Goal: Task Accomplishment & Management: Manage account settings

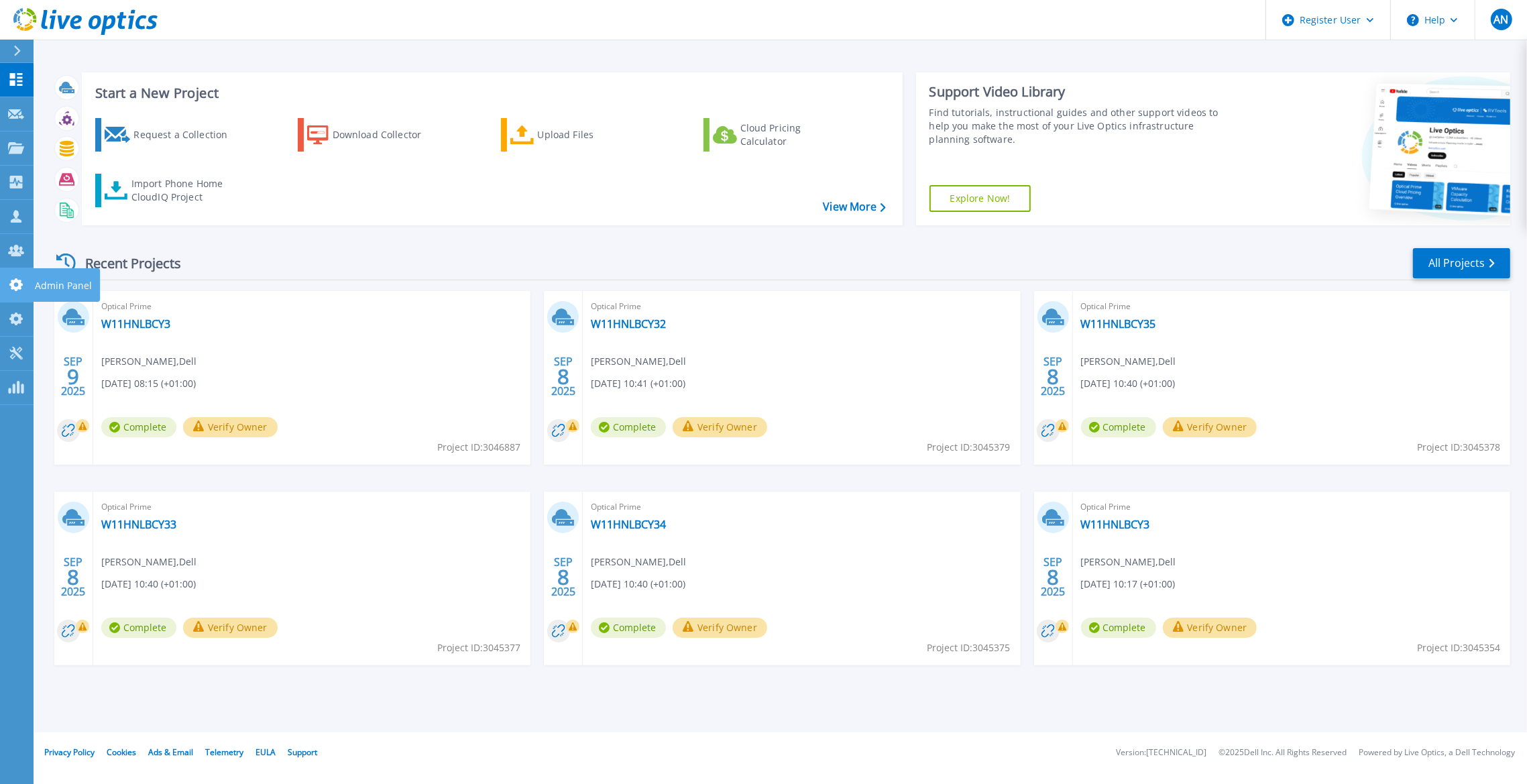
click at [10, 298] on link "Admin Panel Admin Panel" at bounding box center [17, 285] width 33 height 34
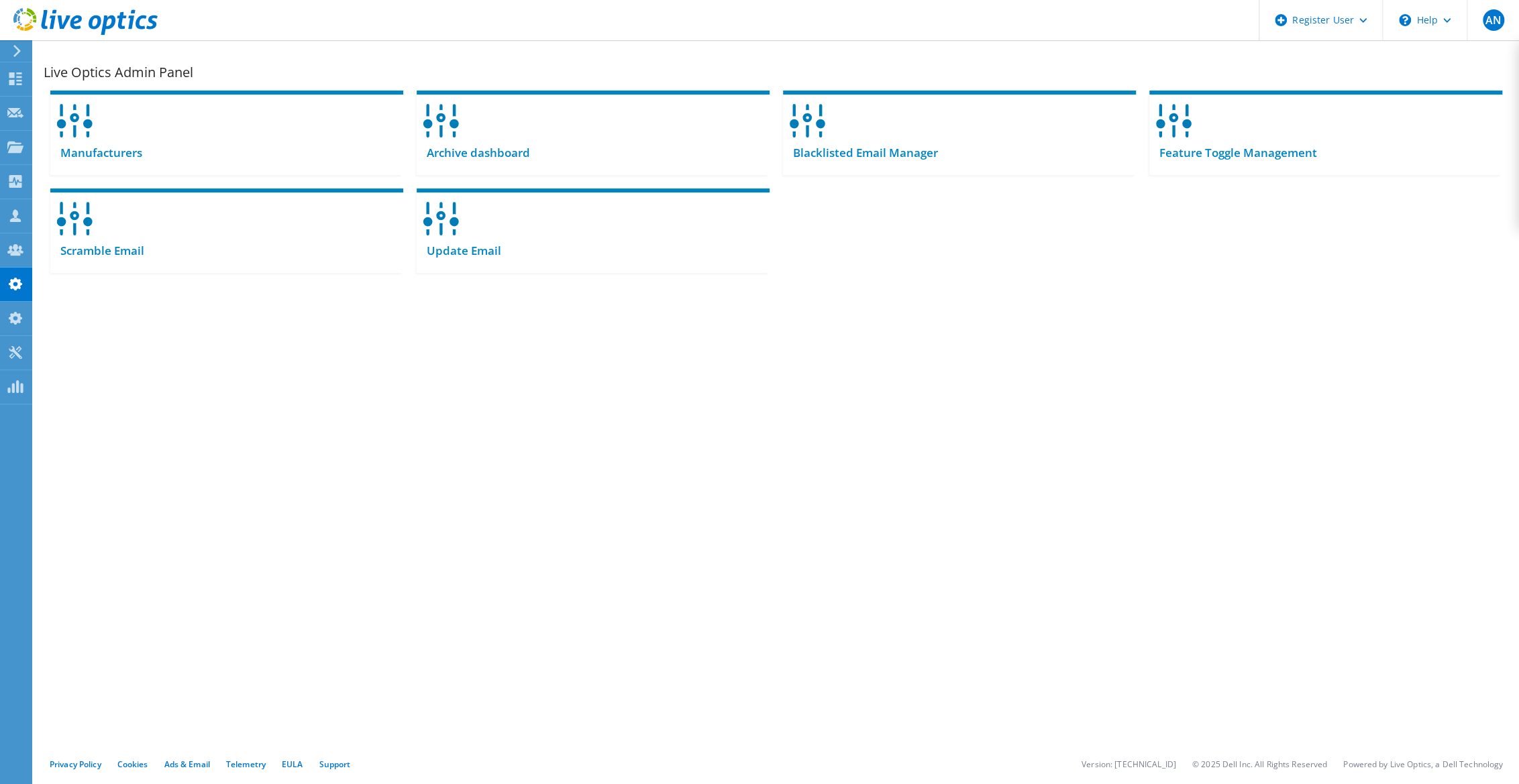
click at [528, 361] on div "Live Optics Admin Panel Manufacturers Archive dashboard" at bounding box center [776, 224] width 1486 height 368
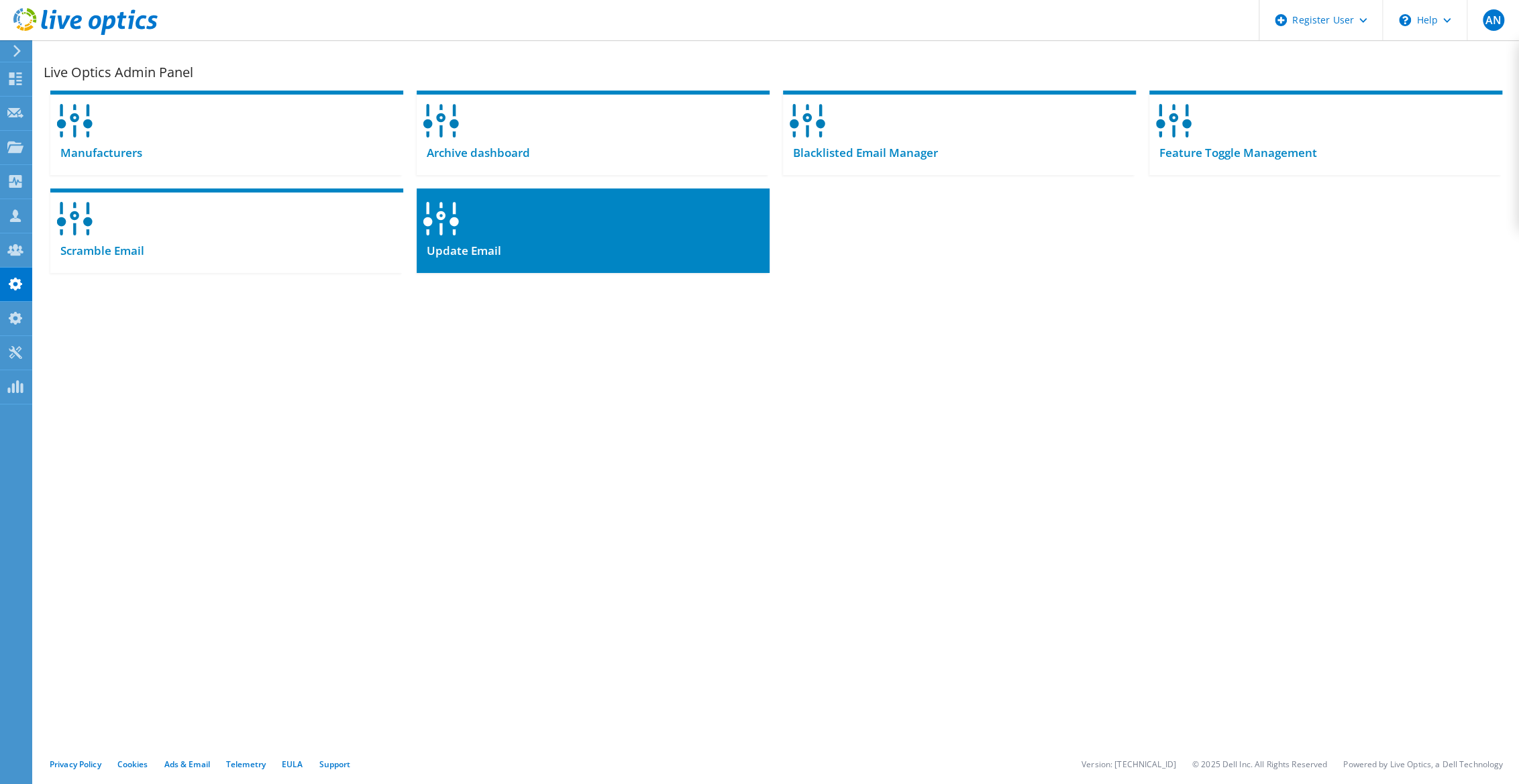
click at [514, 221] on div at bounding box center [593, 214] width 353 height 51
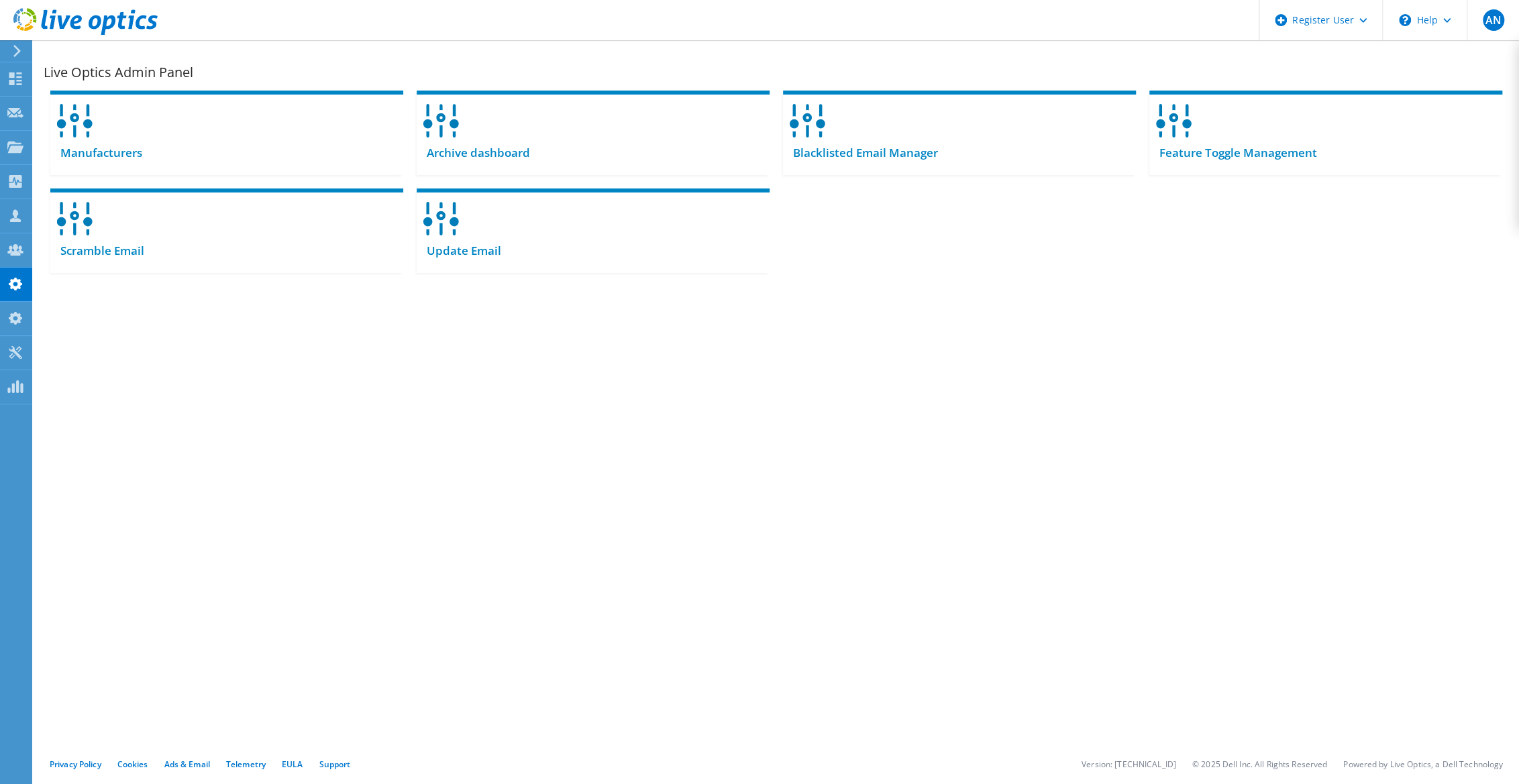
click at [338, 409] on div "Live Optics Admin Panel Manufacturers Archive dashboard" at bounding box center [776, 224] width 1486 height 368
click at [1015, 328] on div "Live Optics Admin Panel Manufacturers Archive dashboard" at bounding box center [776, 224] width 1486 height 368
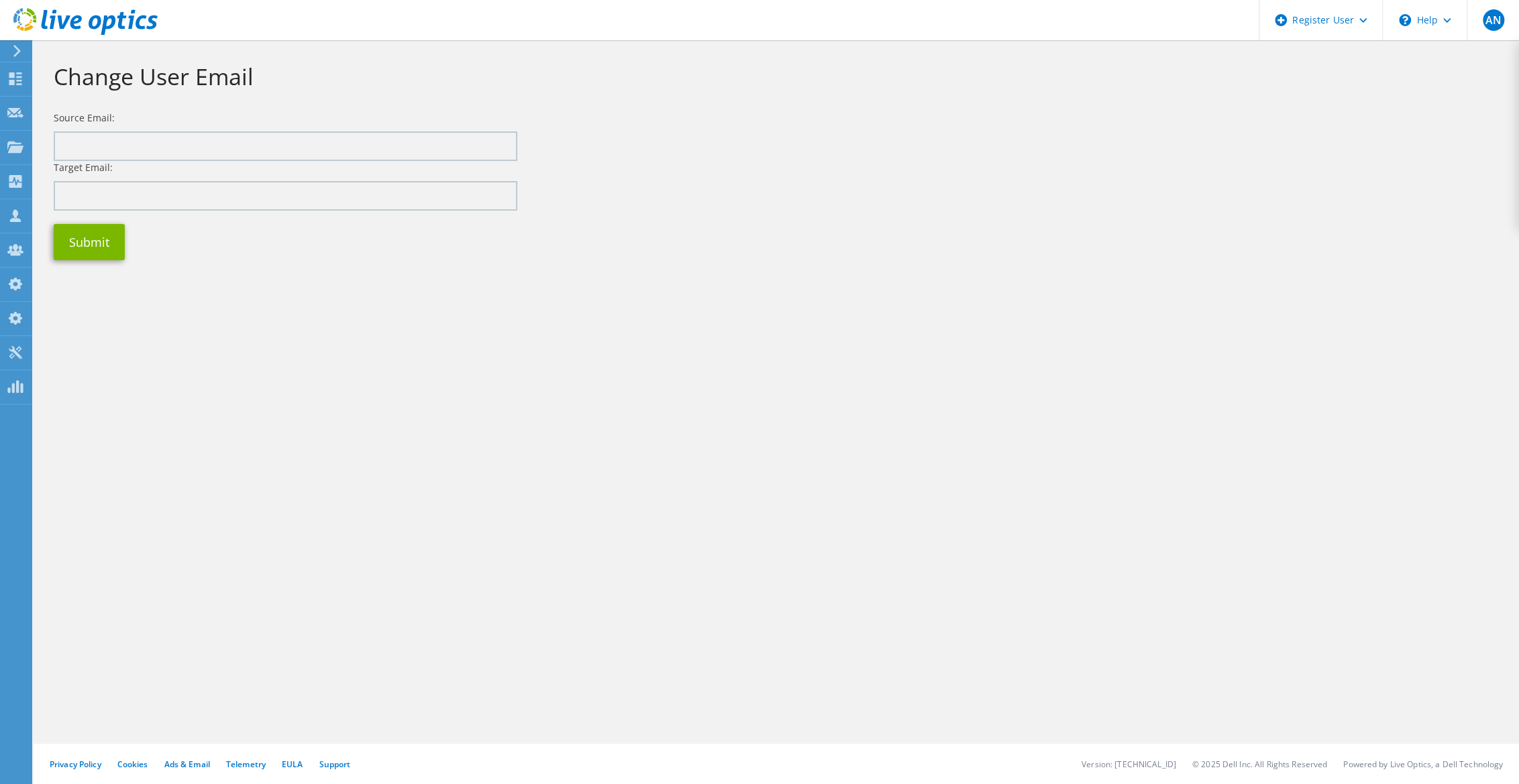
click at [492, 445] on div "Change User Email Source Email: Target Email: Submit Privacy Policy Cookies Ads…" at bounding box center [776, 412] width 1486 height 744
click at [598, 713] on div "Change User Email Source Email: Target Email: Submit Privacy Policy Cookies Ads…" at bounding box center [776, 412] width 1486 height 744
click at [571, 677] on div "Change User Email Source Email: Target Email: Submit Privacy Policy Cookies Ads…" at bounding box center [776, 412] width 1486 height 744
click at [443, 762] on div "Privacy Policy Cookies Ads & Email Telemetry EULA Support Version: 25.2.12.1 © …" at bounding box center [776, 764] width 1486 height 40
click at [436, 764] on div "Privacy Policy Cookies Ads & Email Telemetry EULA Support Version: 25.2.12.1 © …" at bounding box center [776, 764] width 1486 height 40
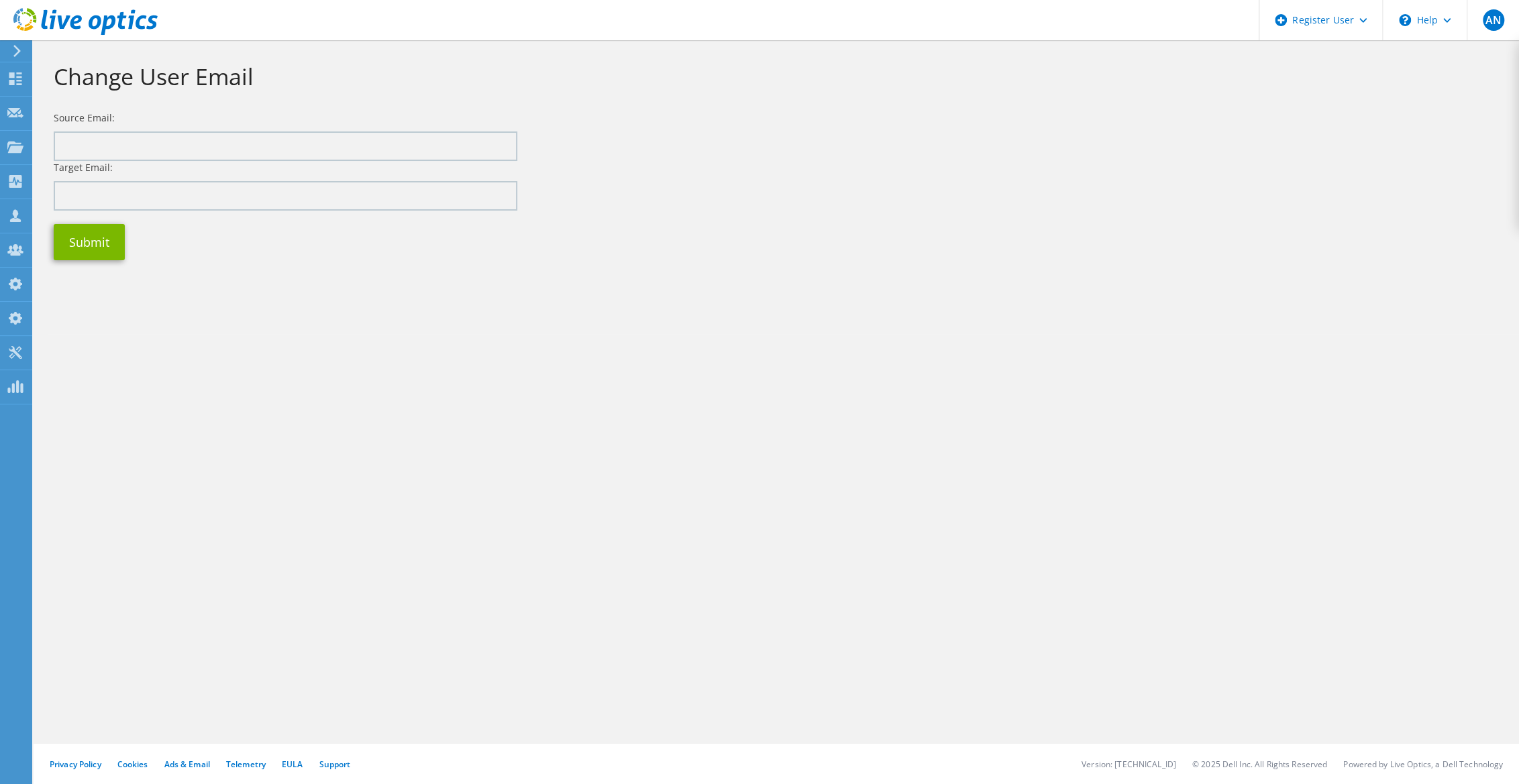
drag, startPoint x: 502, startPoint y: 289, endPoint x: 444, endPoint y: 246, distance: 72.2
click at [503, 288] on section "Change User Email Source Email: Target Email: Submit" at bounding box center [776, 187] width 1486 height 293
click at [782, 246] on div "Submit" at bounding box center [776, 242] width 1472 height 50
click at [725, 255] on div "Submit" at bounding box center [776, 242] width 1472 height 50
click at [9, 222] on div at bounding box center [15, 216] width 16 height 15
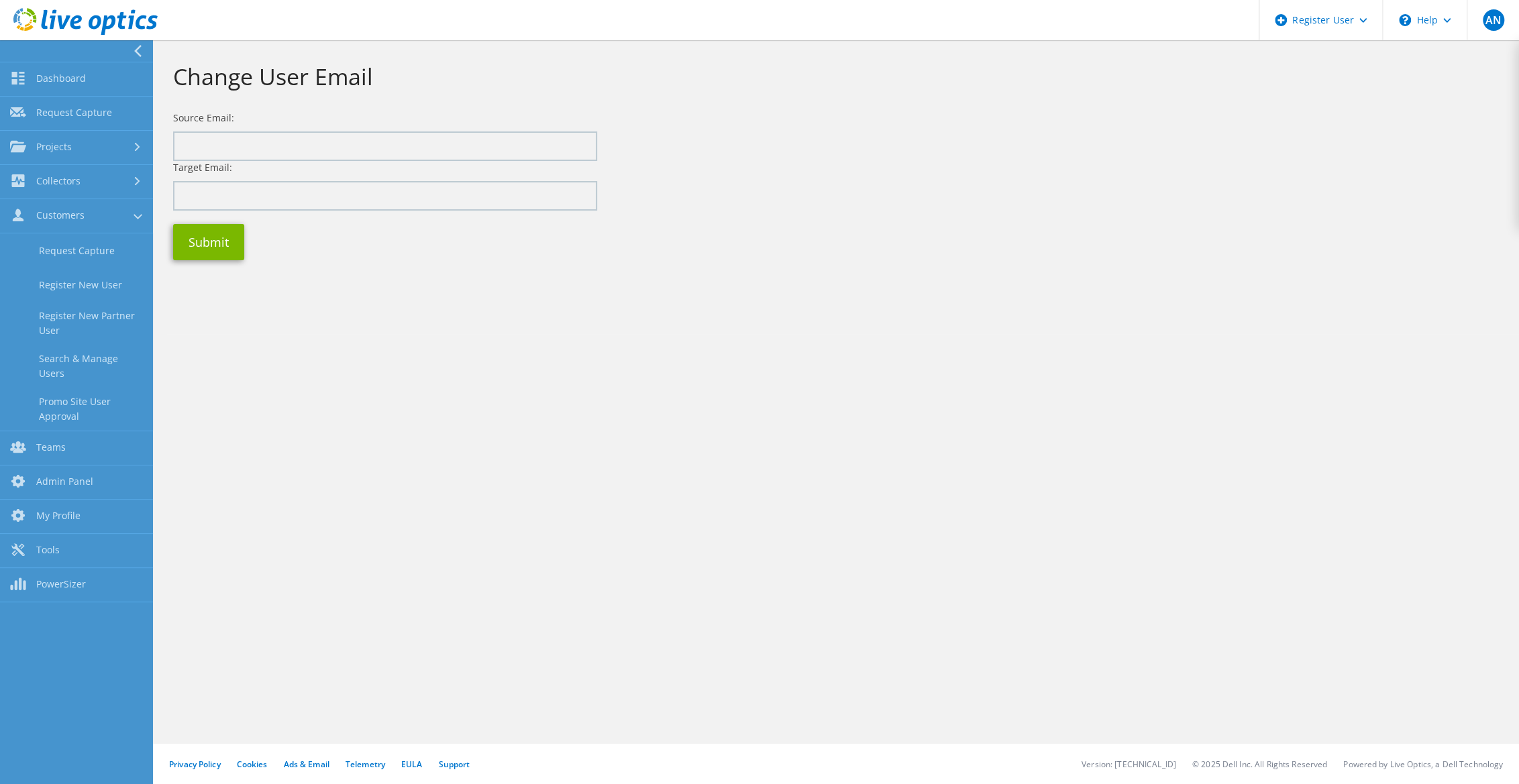
click at [389, 393] on div "Change User Email Source Email: Target Email: Submit Privacy Policy Cookies Ads…" at bounding box center [835, 412] width 1366 height 744
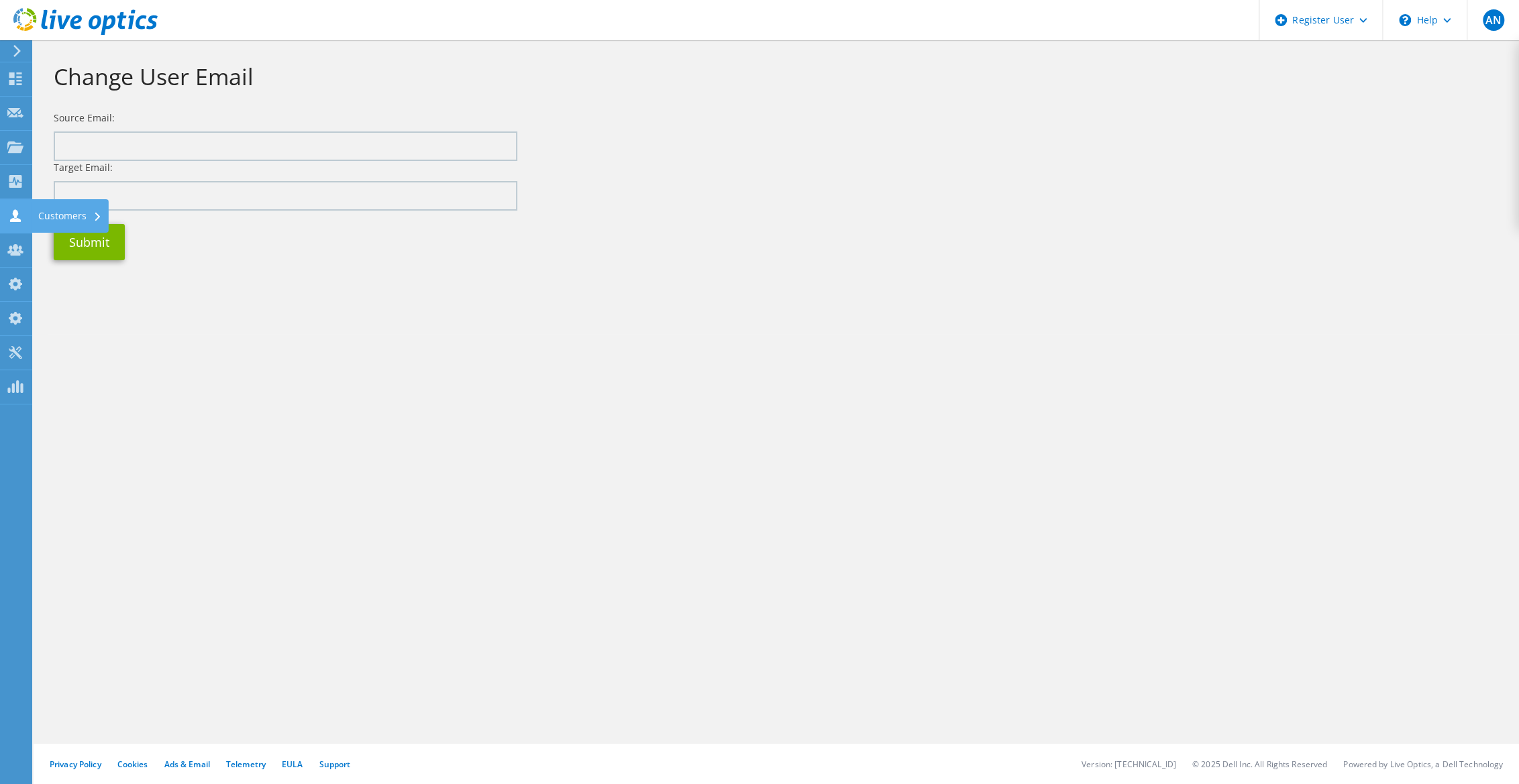
click at [11, 214] on icon at bounding box center [15, 216] width 16 height 12
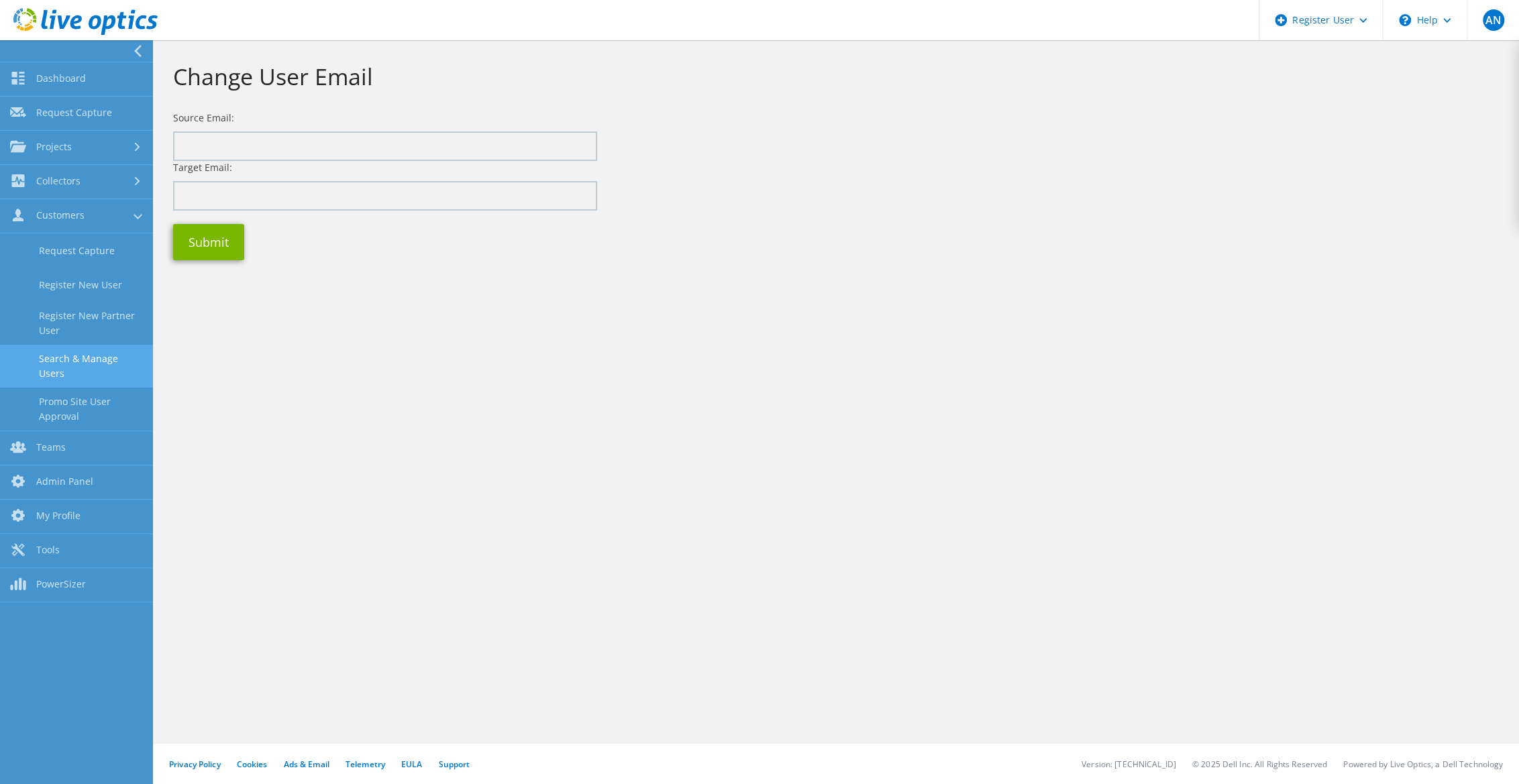
click at [102, 355] on link "Search & Manage Users" at bounding box center [76, 366] width 153 height 43
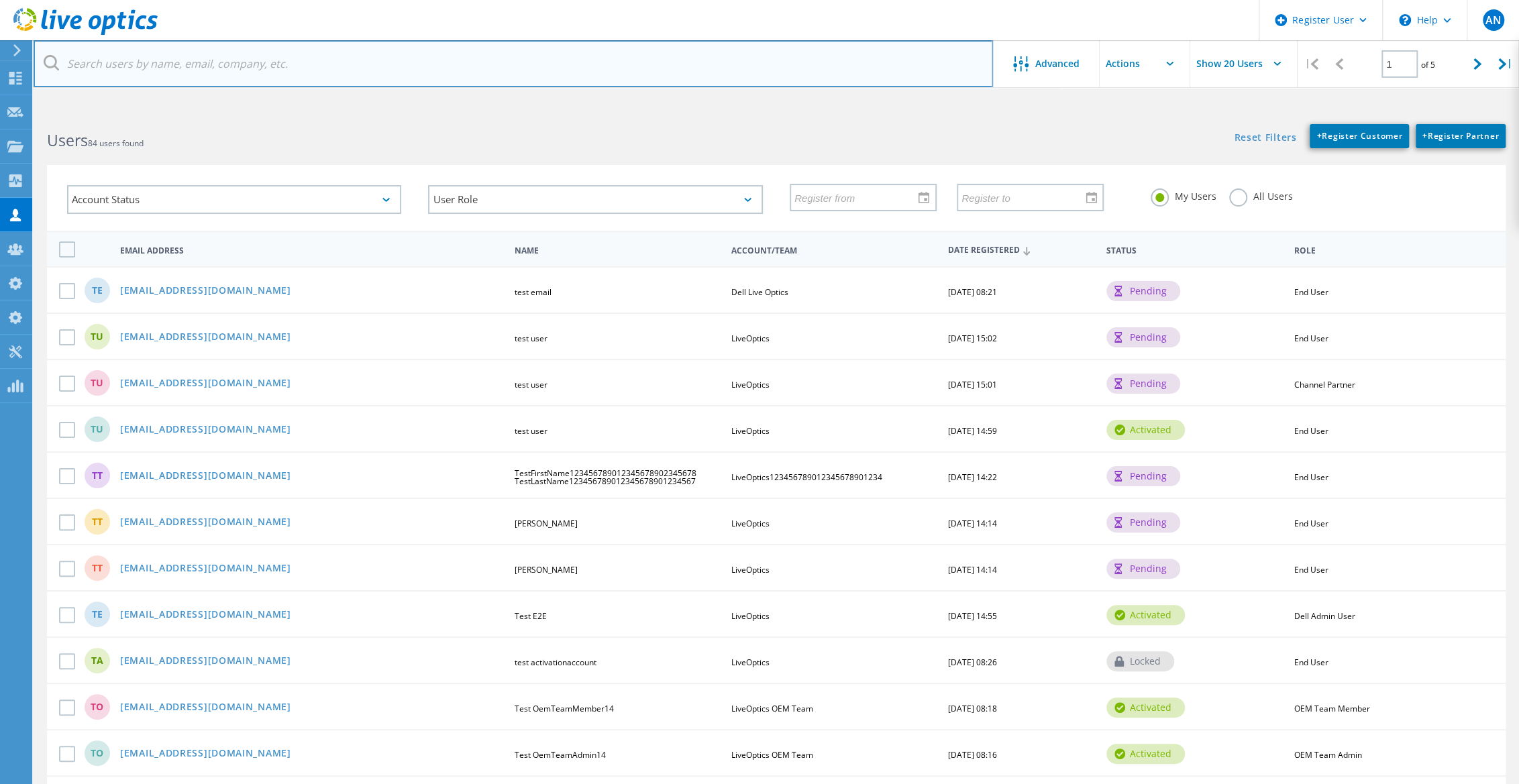
click at [265, 60] on input "text" at bounding box center [513, 64] width 959 height 47
paste input "eduardo.moreira@unitech.inf.br"
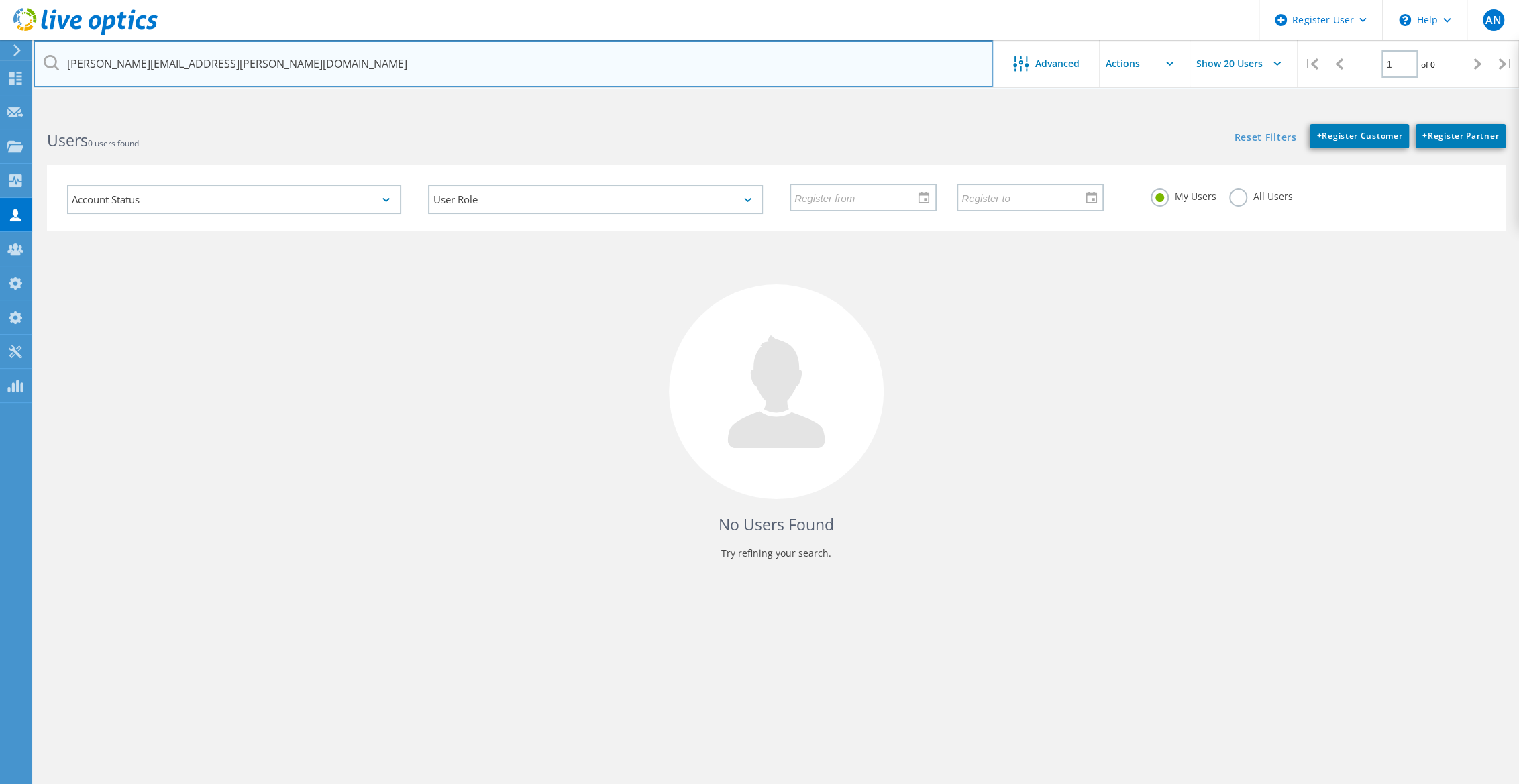
type input "eduardo.moreira@unitech.inf.br"
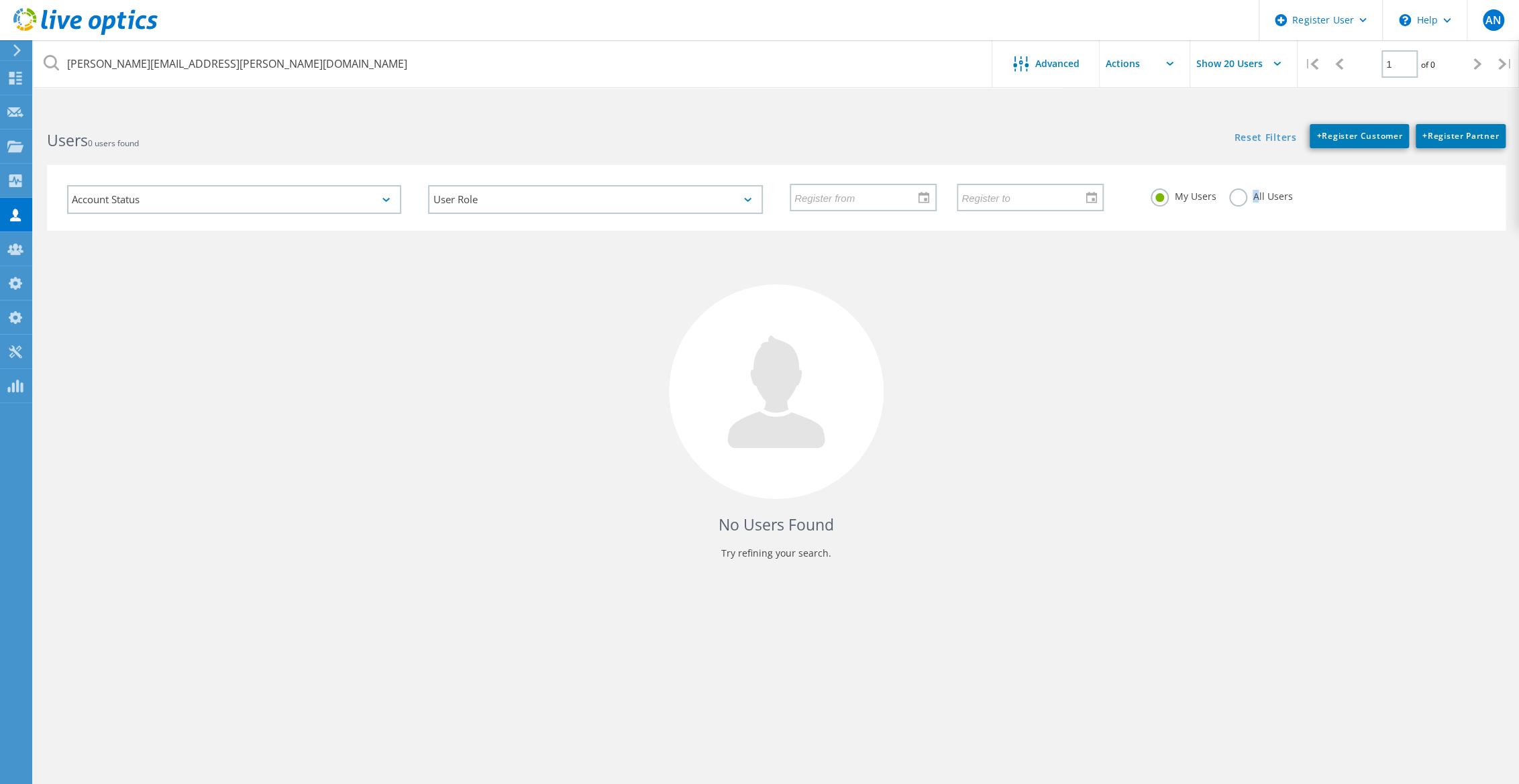
click at [732, 194] on label "All Users" at bounding box center [1260, 195] width 63 height 12
drag, startPoint x: 1253, startPoint y: 194, endPoint x: 1227, endPoint y: 200, distance: 26.7
click at [732, 200] on div "My Users All Users" at bounding box center [1318, 196] width 361 height 50
click at [732, 197] on label "All Users" at bounding box center [1260, 195] width 63 height 12
click at [0, 0] on input "All Users" at bounding box center [0, 0] width 0 height 0
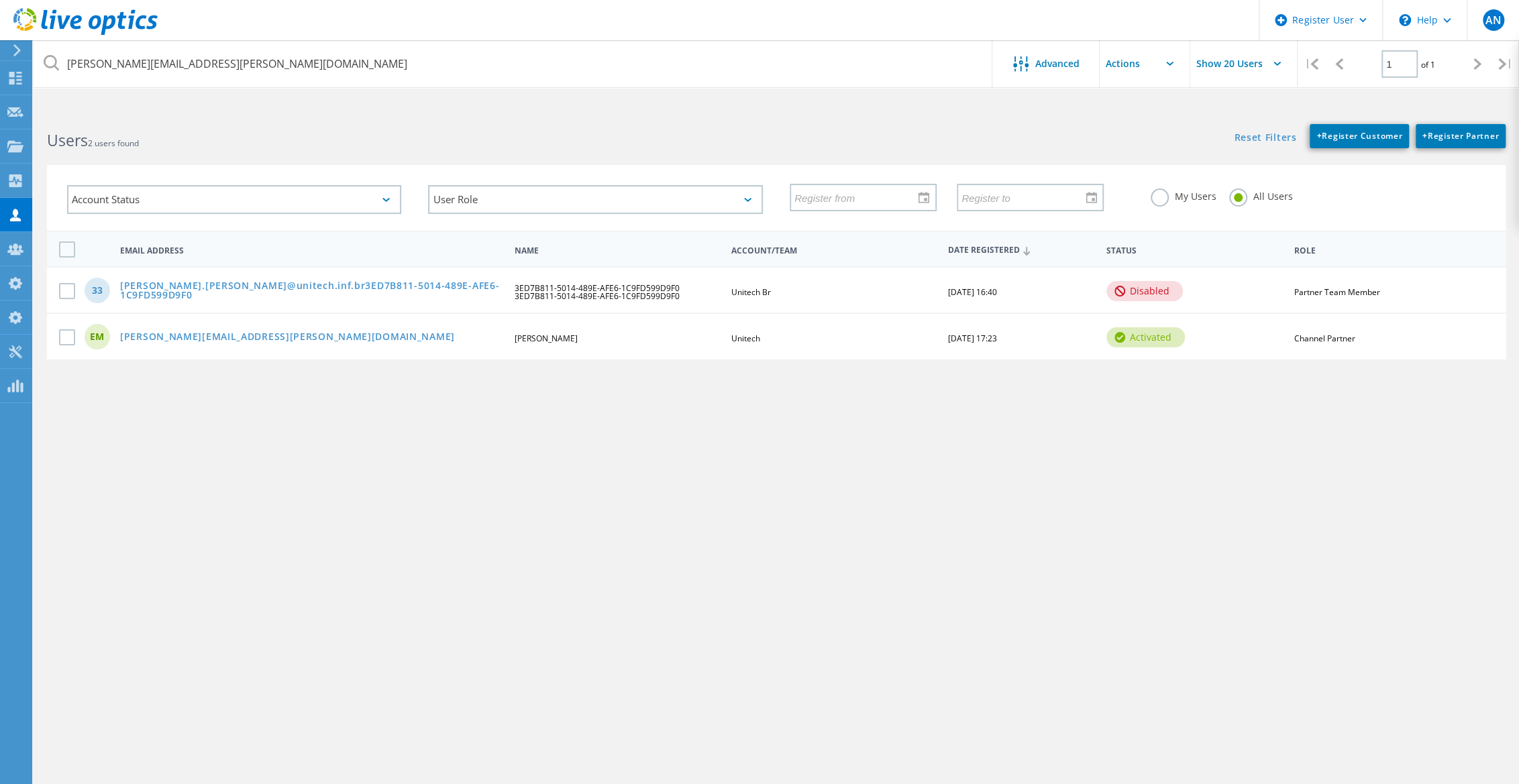
click at [553, 375] on div "eduardo.moreira@unitech.inf.br Advanced Show 20 Users | 1 of 1 | Email Address …" at bounding box center [776, 452] width 1486 height 683
drag, startPoint x: 291, startPoint y: 334, endPoint x: 121, endPoint y: 333, distance: 170.0
click at [121, 333] on div "eduardo.moreira@unitech.inf.br" at bounding box center [311, 337] width 396 height 11
copy link "eduardo.moreira@unitech.inf.br"
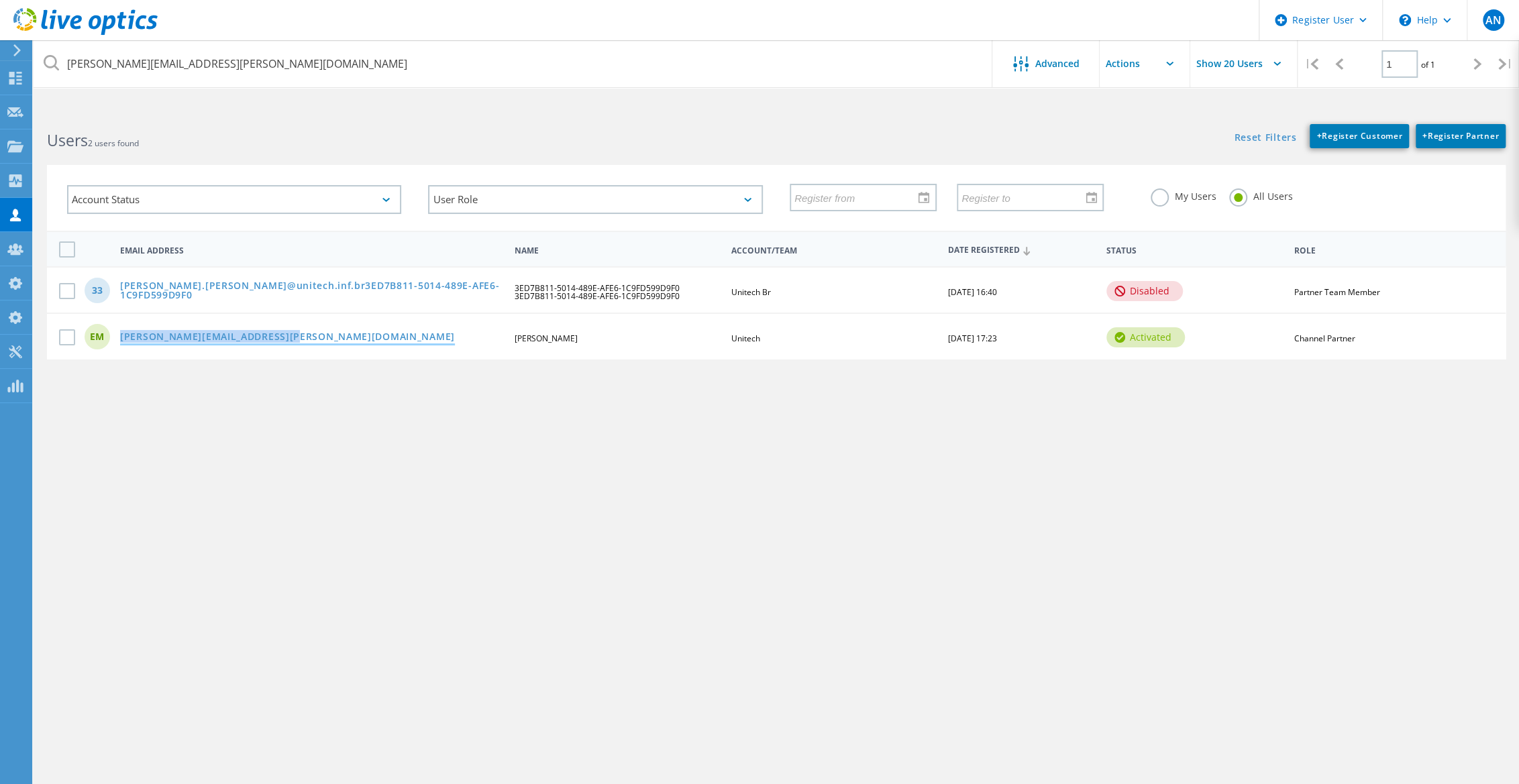
click at [245, 334] on link "eduardo.moreira@unitech.inf.br" at bounding box center [287, 337] width 335 height 11
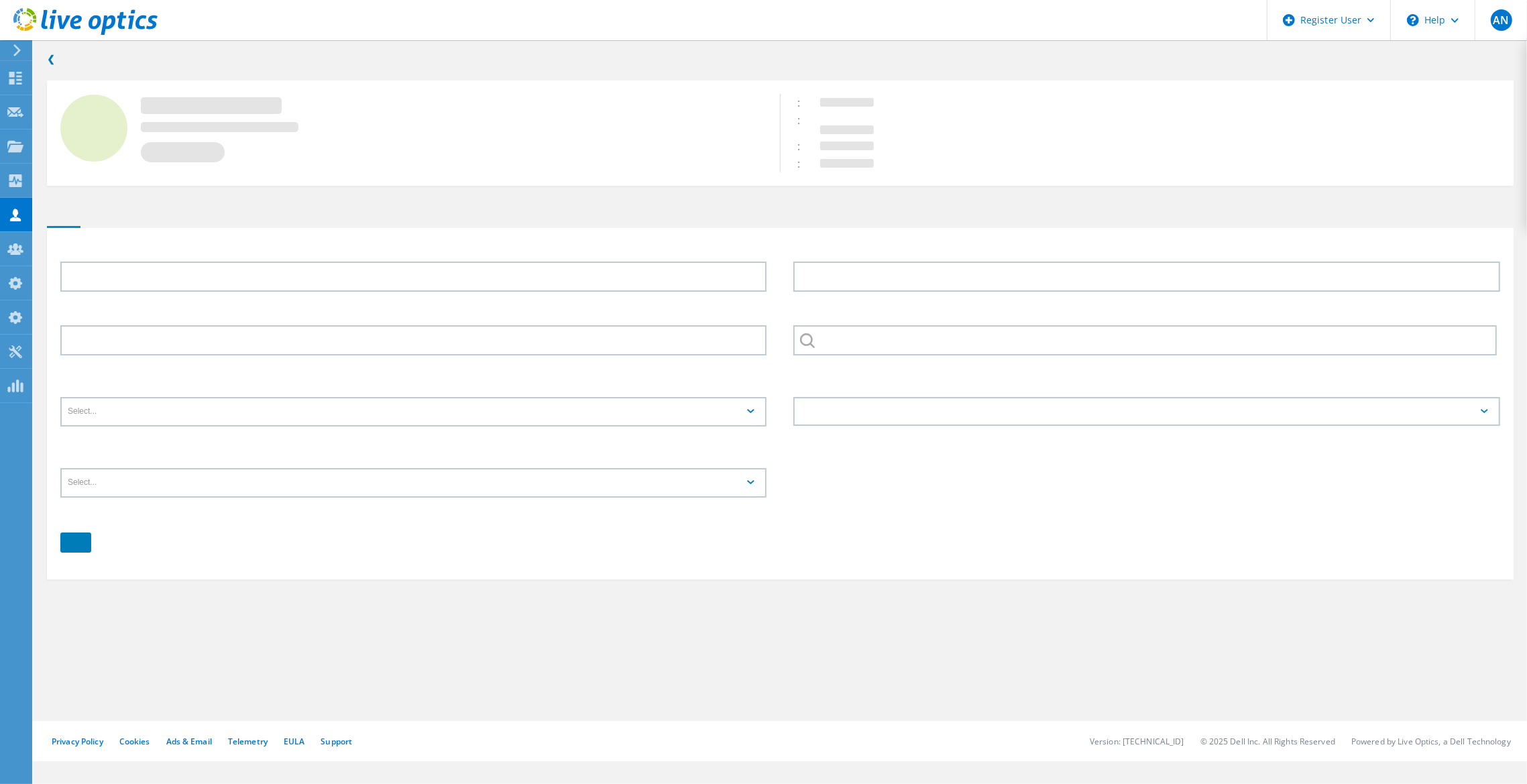
type input "Eduardo"
type input "Moreira"
type input "Unitech"
type input "Partner User"
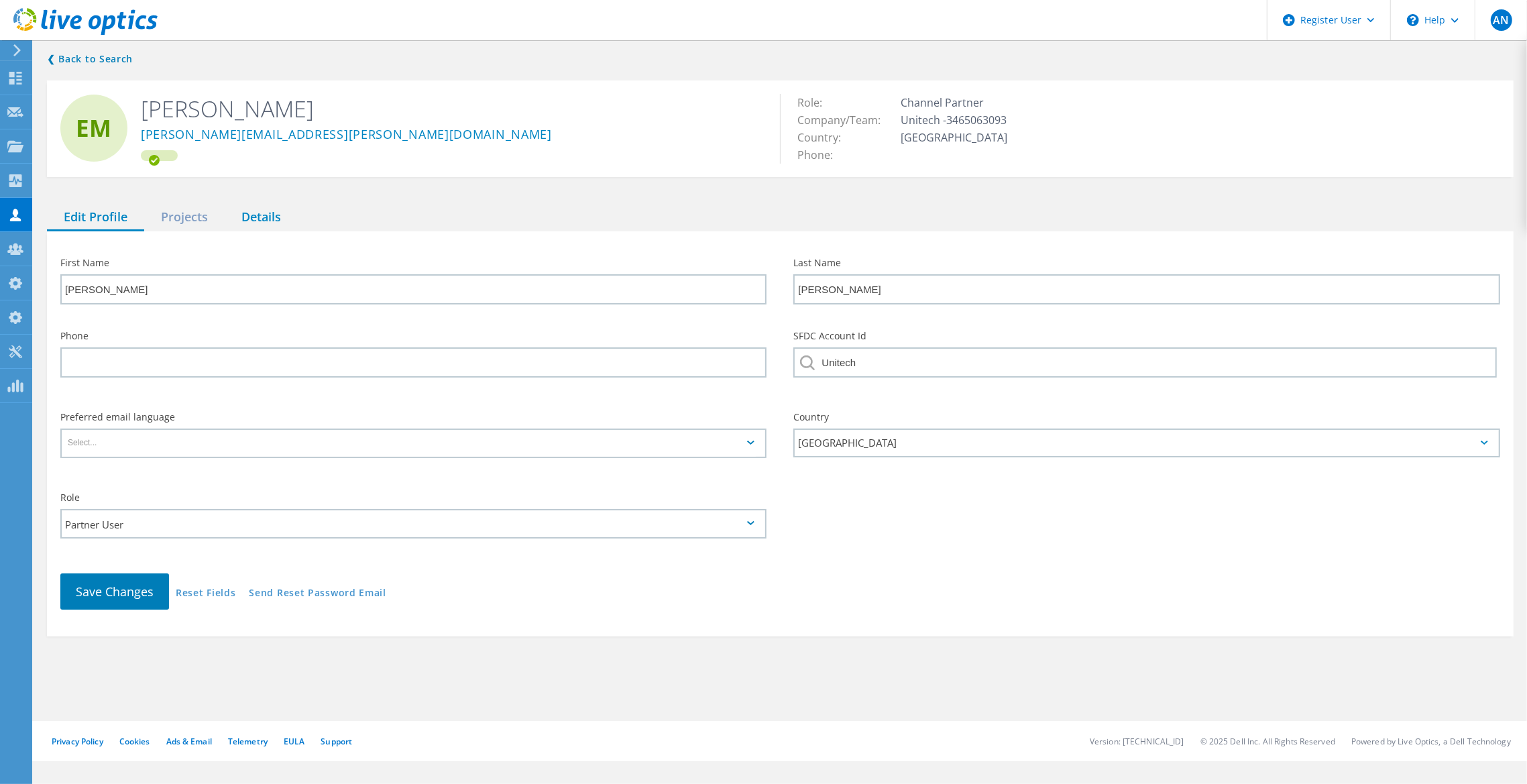
click at [241, 210] on div "Details" at bounding box center [261, 218] width 73 height 28
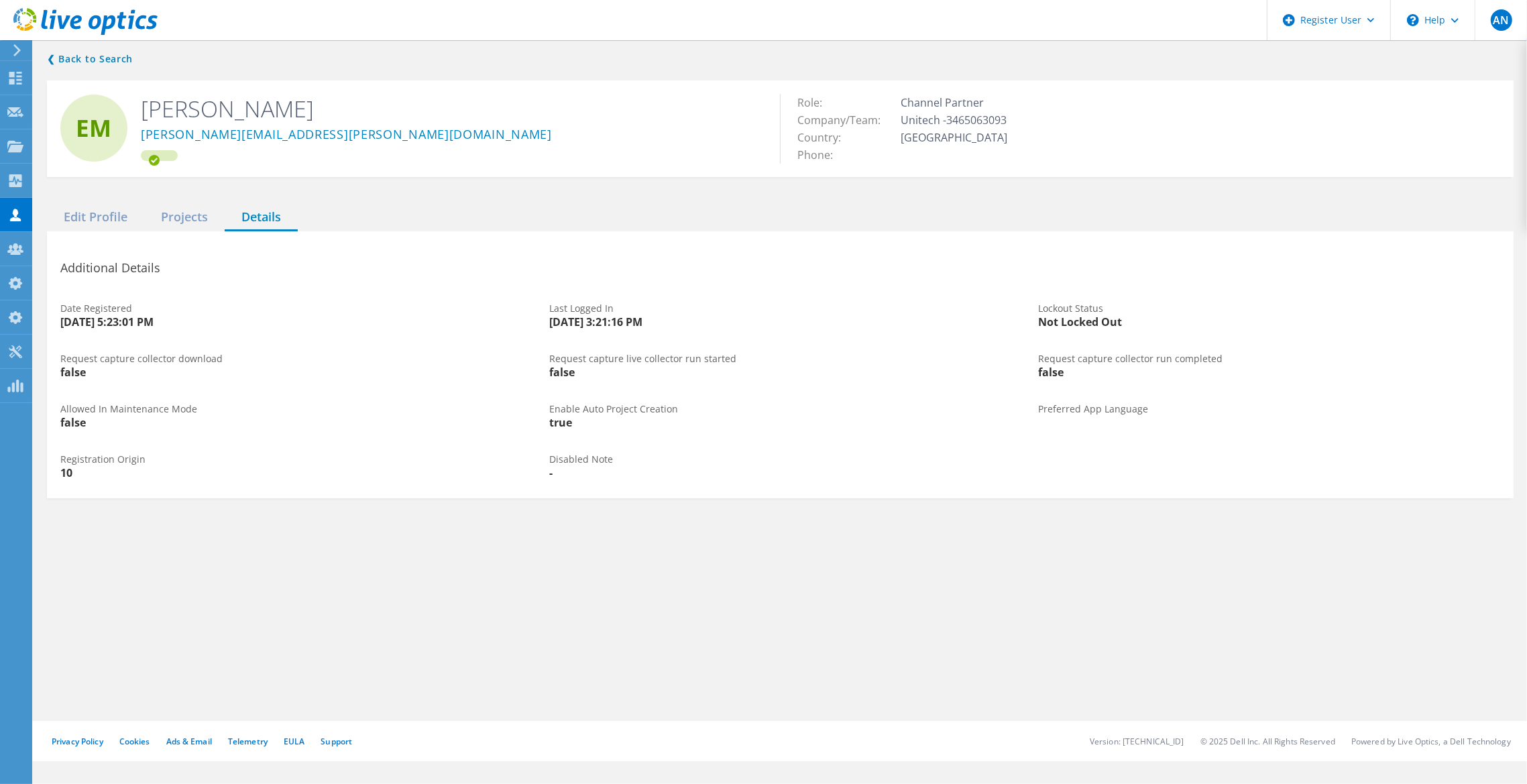
click at [559, 219] on div "Edit Profile Projects Details" at bounding box center [780, 218] width 1467 height 28
click at [208, 231] on div "Additional Details Date Registered 8/22/2024 5:23:01 PM Last Logged In 9/5/2025…" at bounding box center [780, 364] width 1467 height 267
click at [188, 216] on div "Projects" at bounding box center [185, 218] width 81 height 28
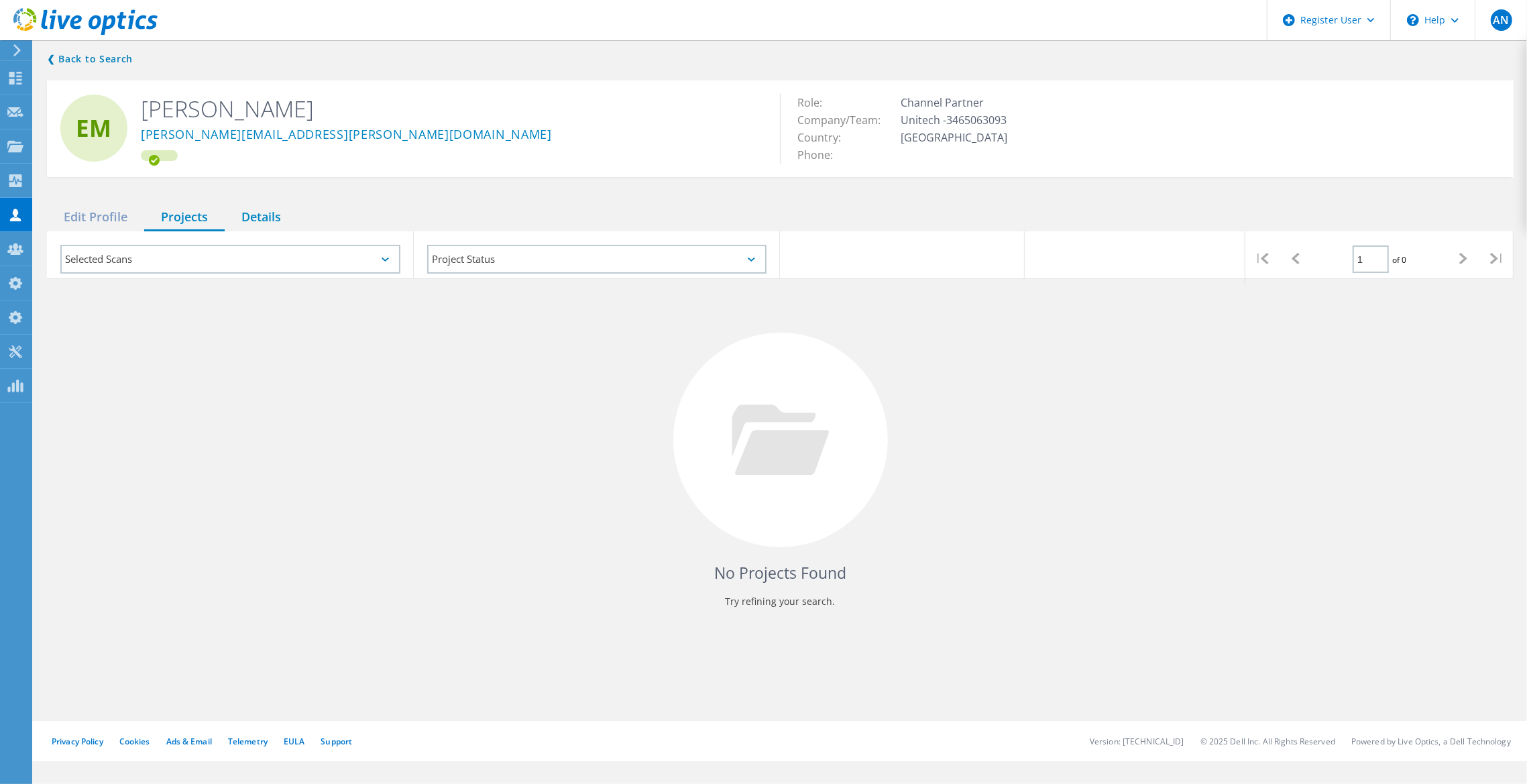
click at [288, 206] on div "Details" at bounding box center [261, 218] width 73 height 28
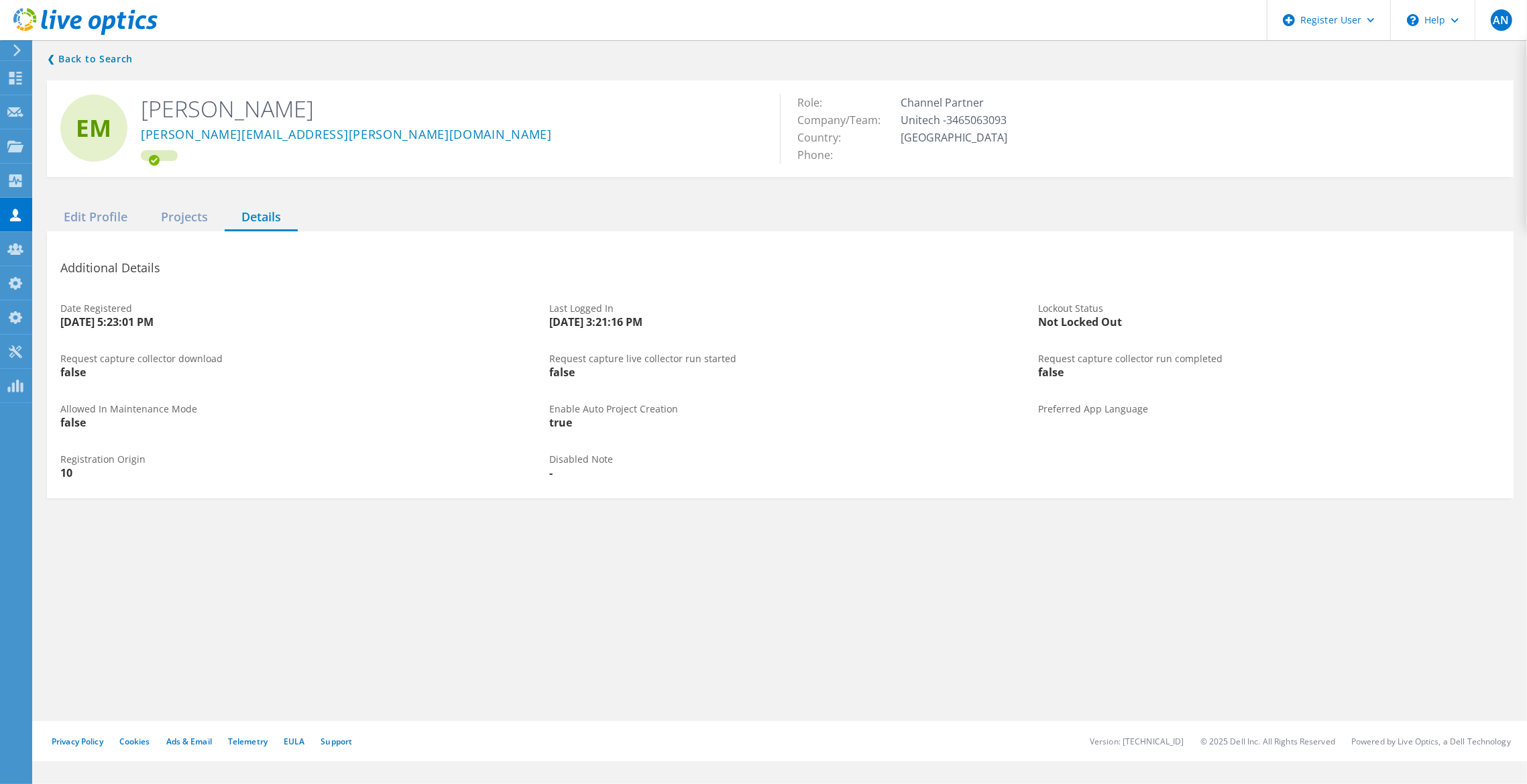
click at [576, 222] on div "Edit Profile Projects Details" at bounding box center [780, 218] width 1467 height 28
click at [104, 223] on div "Edit Profile" at bounding box center [96, 218] width 97 height 28
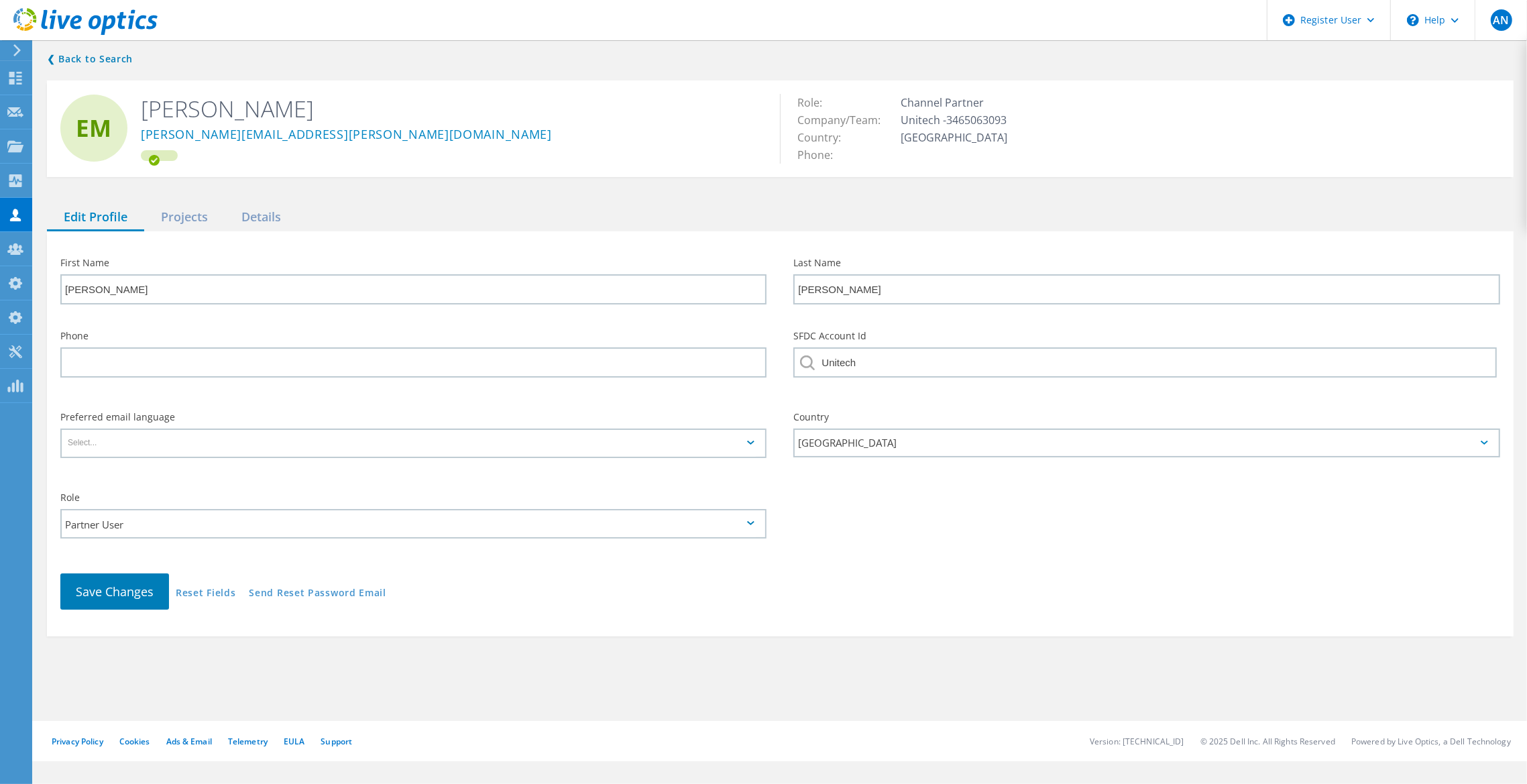
click at [732, 538] on div "Role Partner User" at bounding box center [780, 520] width 1467 height 80
drag, startPoint x: 366, startPoint y: 134, endPoint x: 144, endPoint y: 134, distance: 222.0
click at [144, 134] on div "eduardo.moreira@unitech.inf.br" at bounding box center [450, 137] width 619 height 27
copy link "eduardo.moreira@unitech.inf.br"
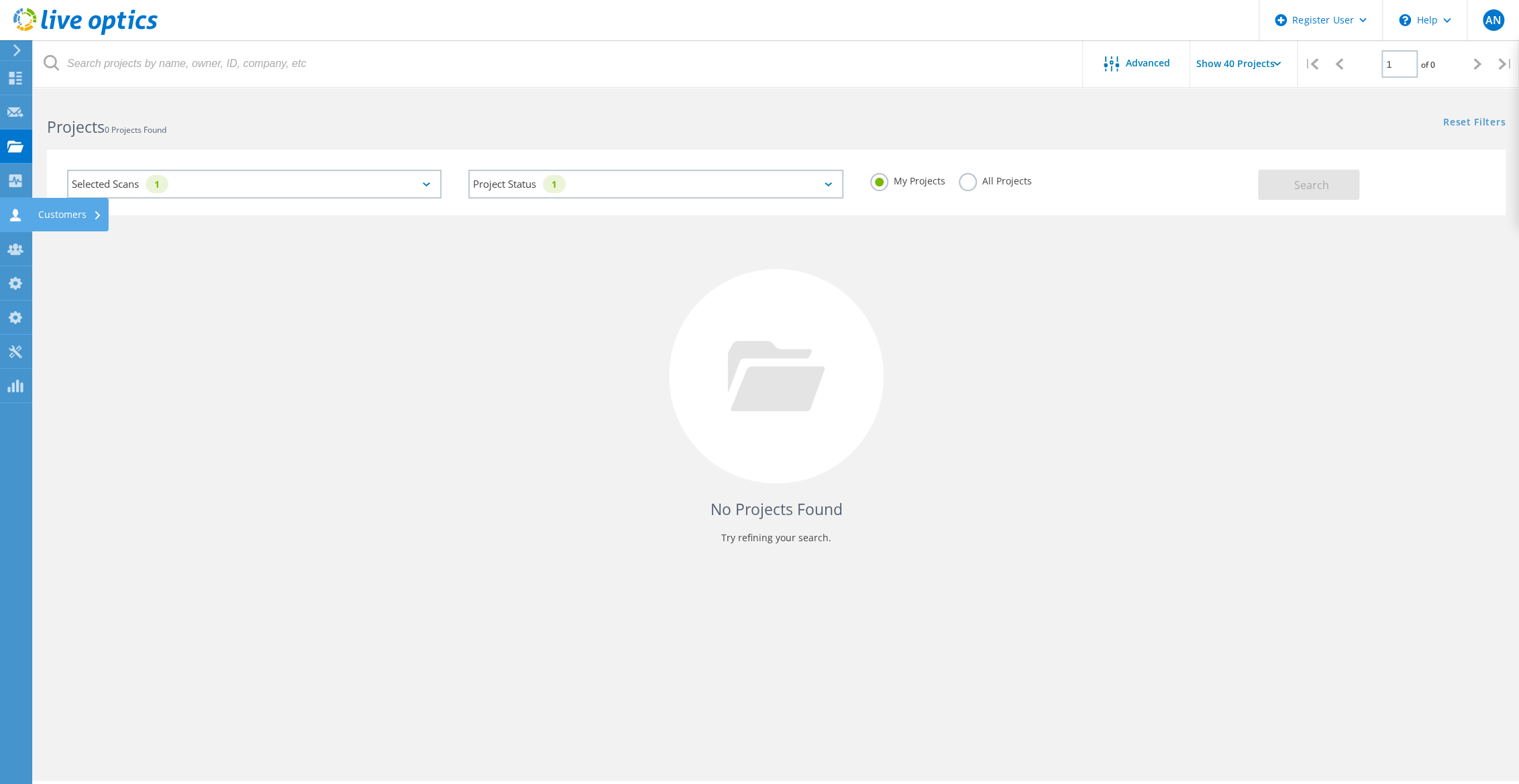
click at [14, 216] on icon at bounding box center [15, 215] width 16 height 12
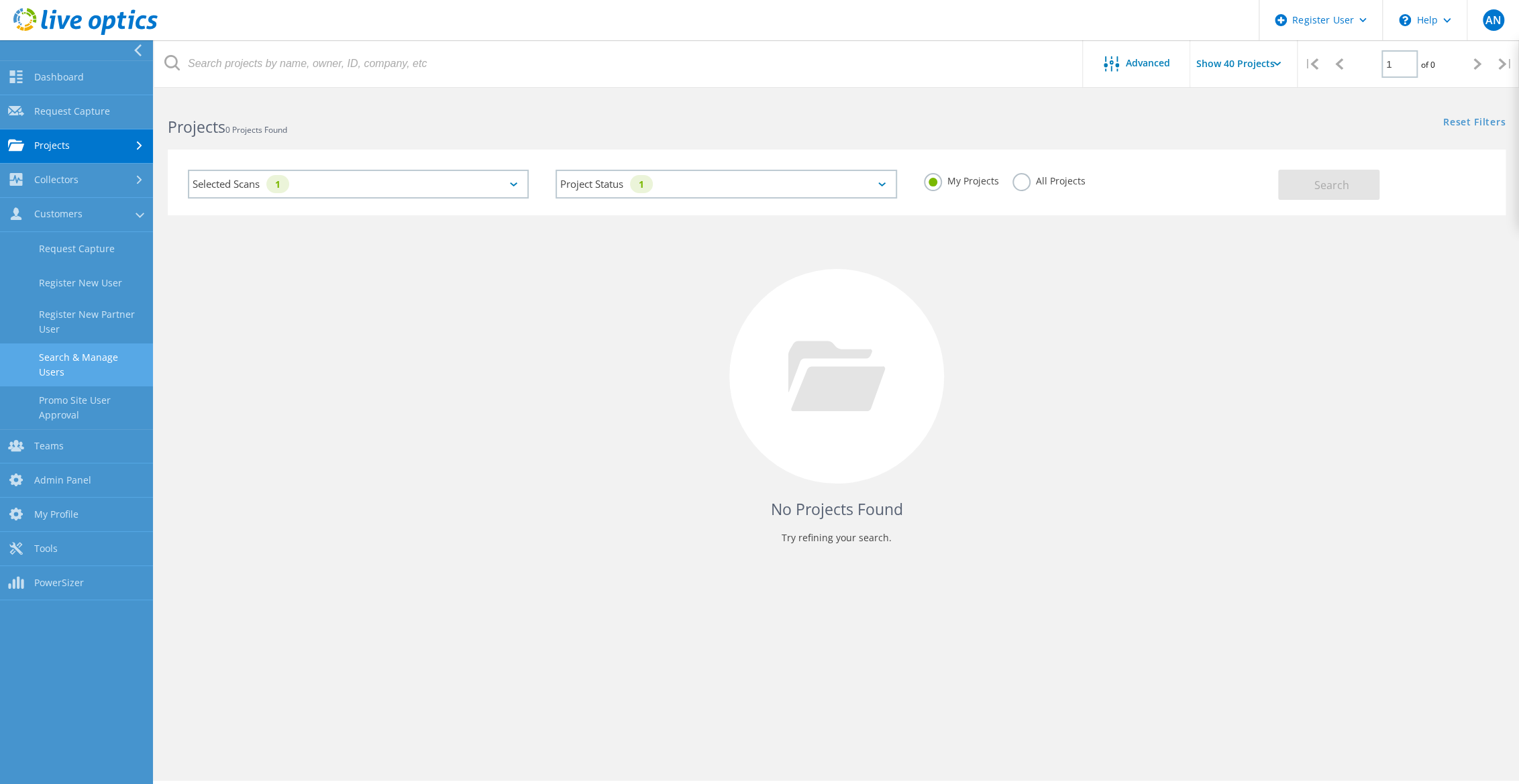
click at [85, 351] on link "Search & Manage Users" at bounding box center [76, 365] width 153 height 43
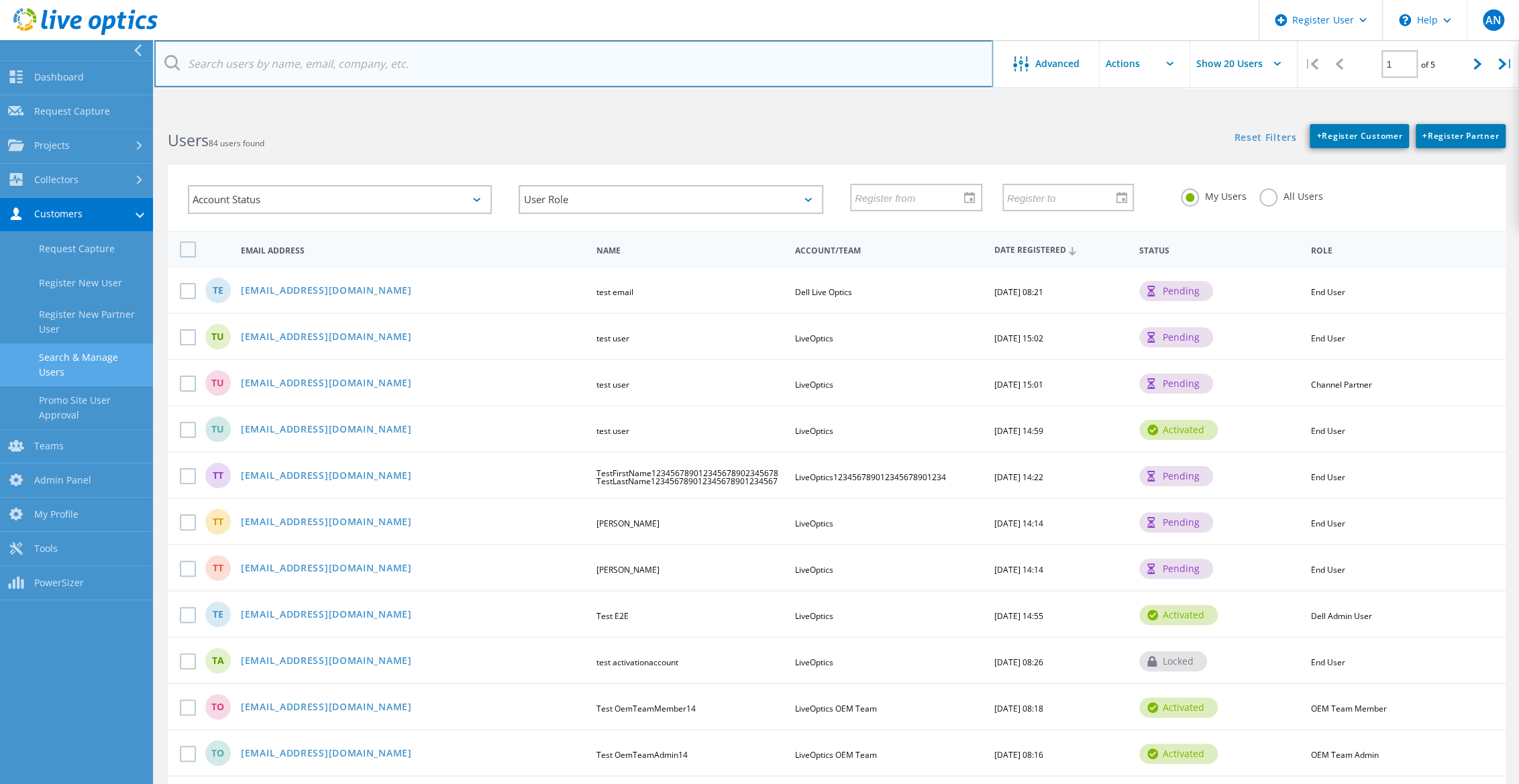
click at [363, 73] on input "text" at bounding box center [573, 64] width 839 height 47
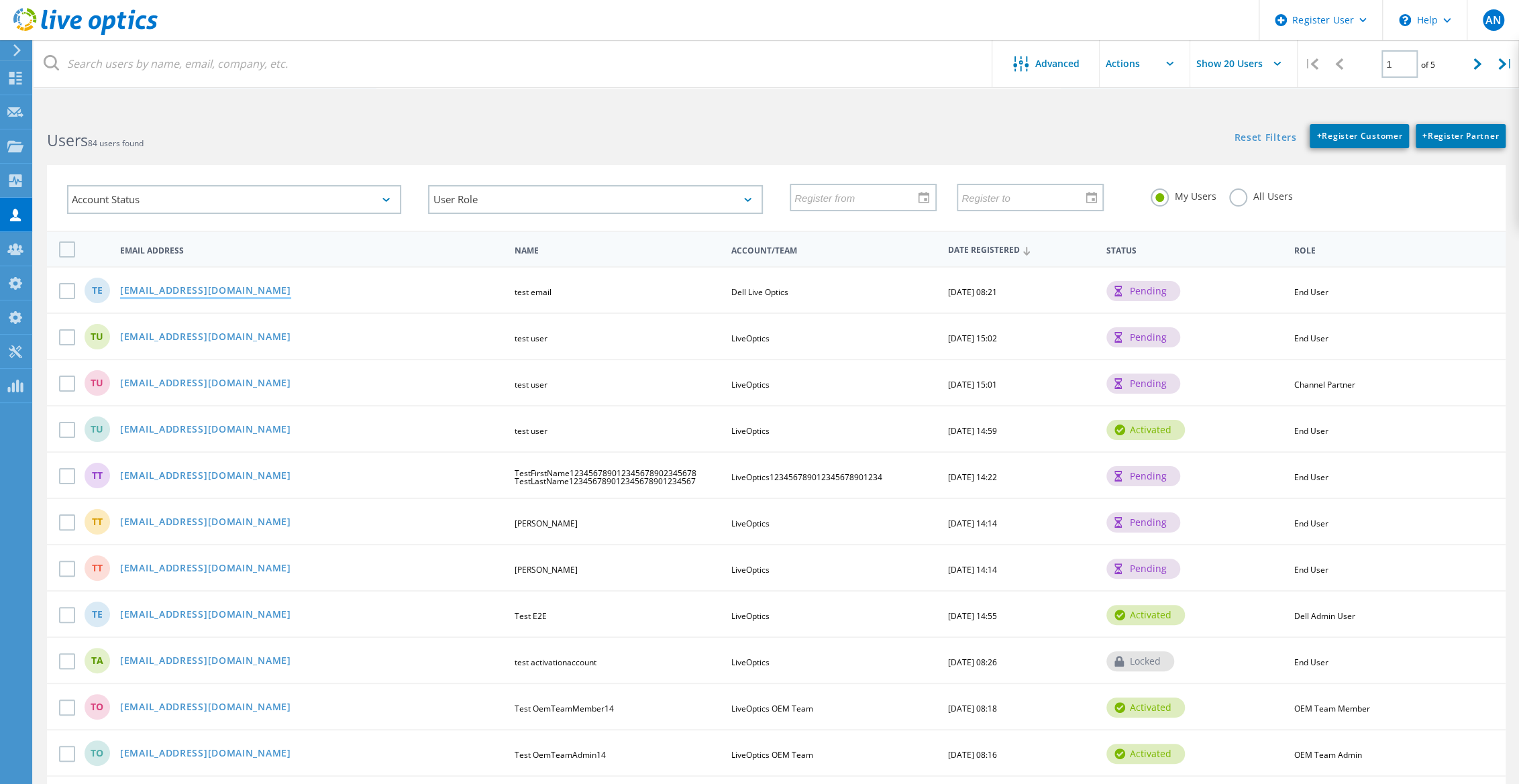
click at [146, 291] on link "manual_emailtest_anthony_1@liveoptics.com" at bounding box center [205, 291] width 171 height 11
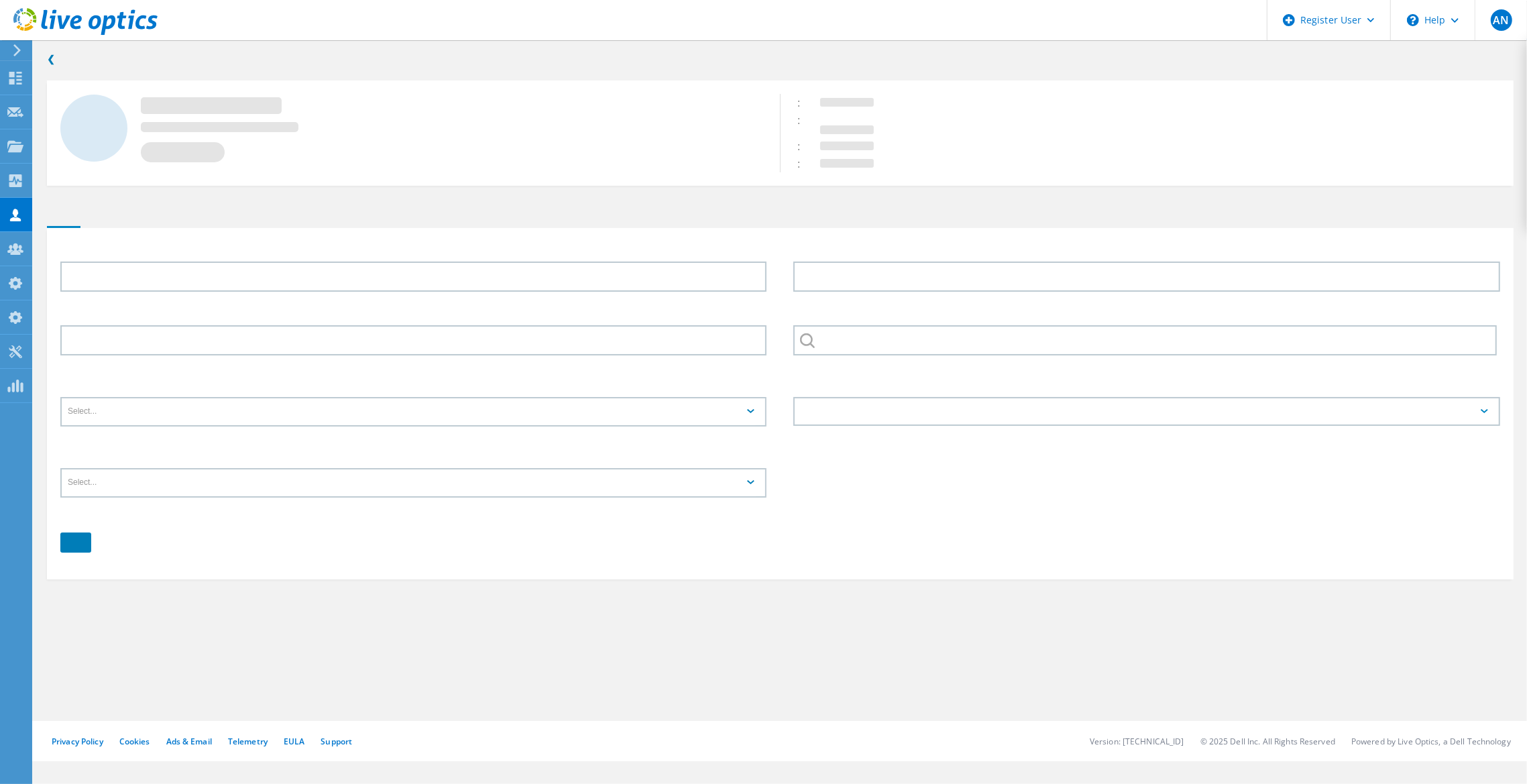
type input "test"
type input "email"
type input "Dell Live Optics"
type input "English"
type input "End User"
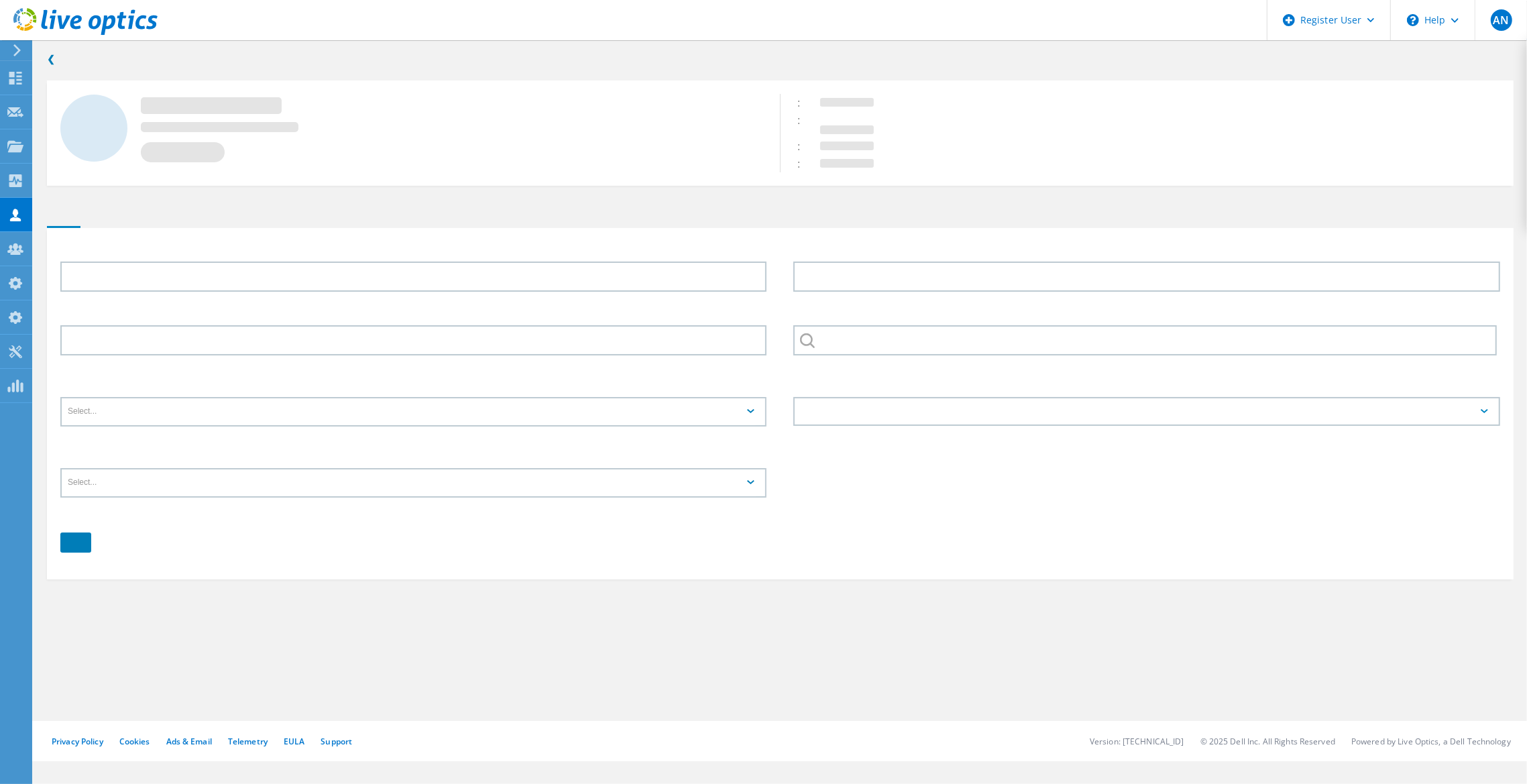
type input "3ED7B811-5014-489E-AFE6-1C9FD599D9F0"
type input "Unitech Br"
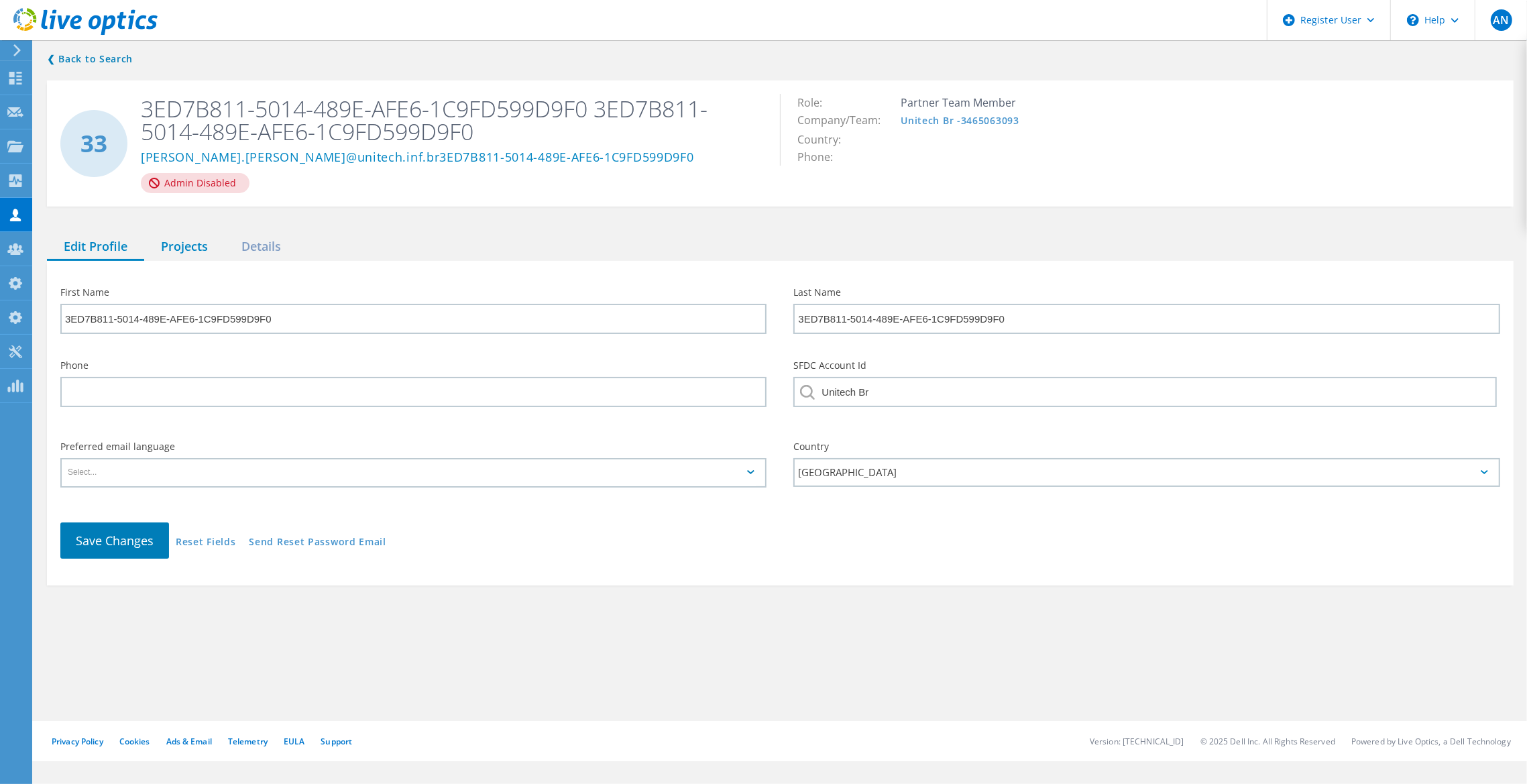
click at [176, 243] on div "Projects" at bounding box center [185, 247] width 81 height 28
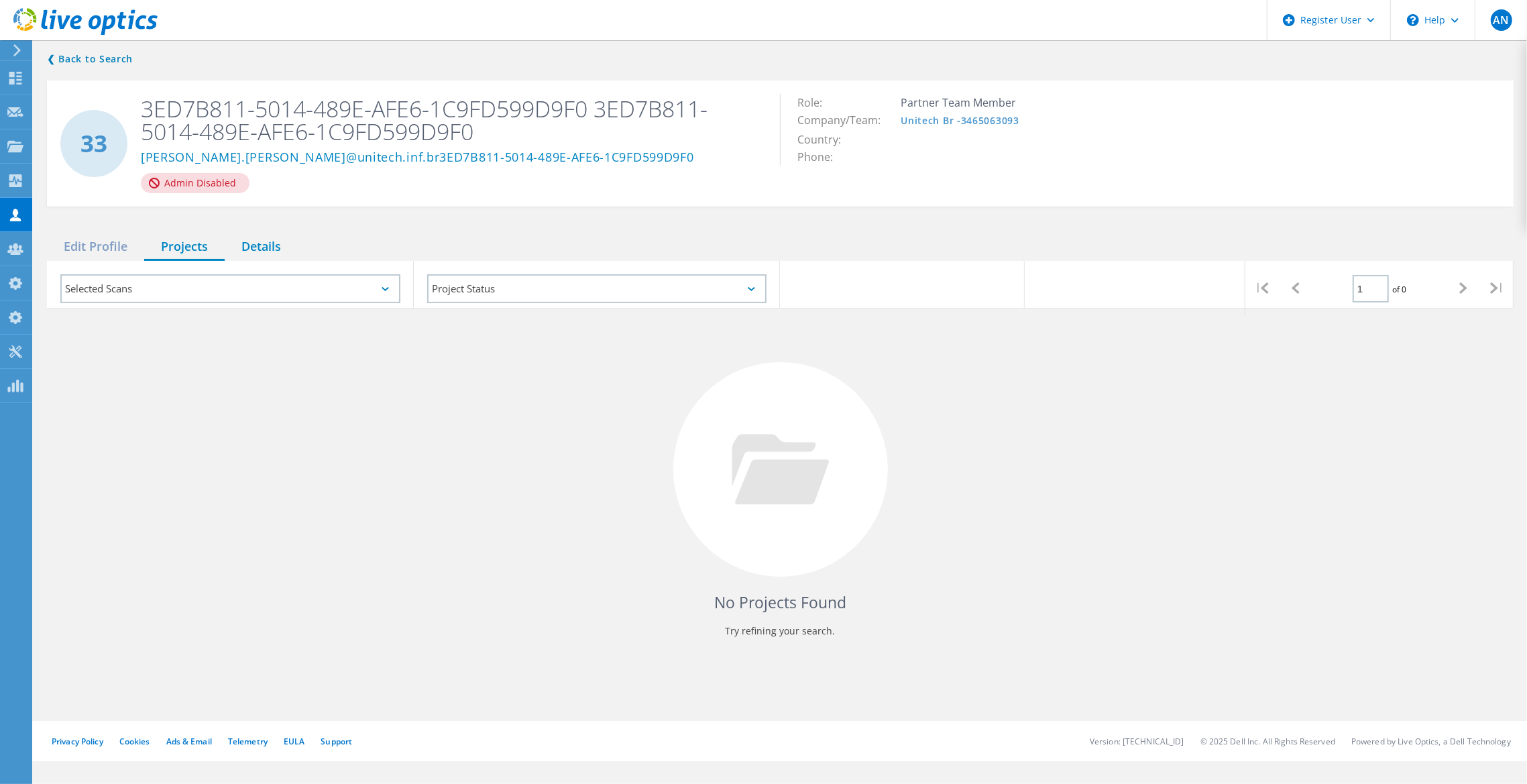
click at [262, 240] on div "Details" at bounding box center [261, 247] width 73 height 28
